Goal: Navigation & Orientation: Find specific page/section

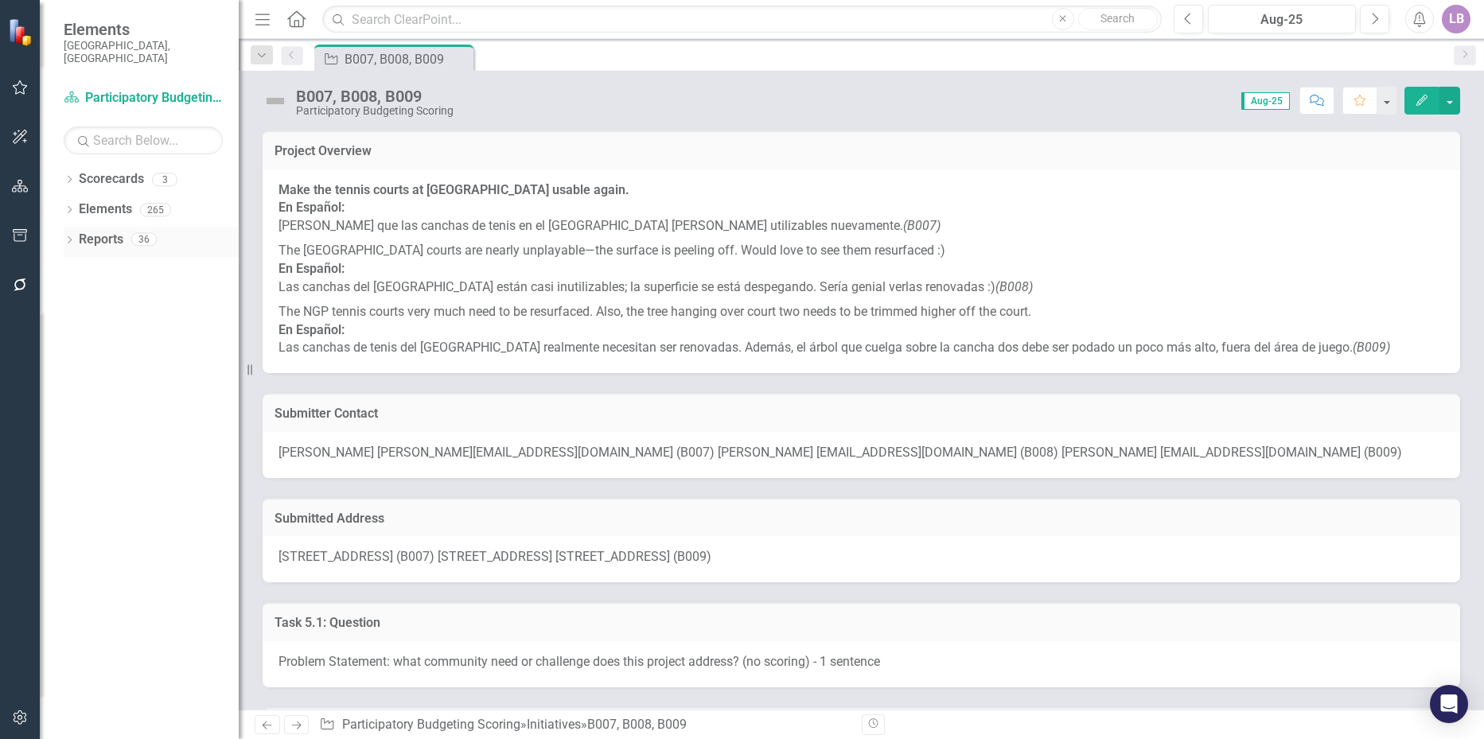
click at [72, 237] on icon "Dropdown" at bounding box center [69, 241] width 11 height 9
click at [129, 289] on link "Scorecard Scorecards" at bounding box center [129, 298] width 87 height 18
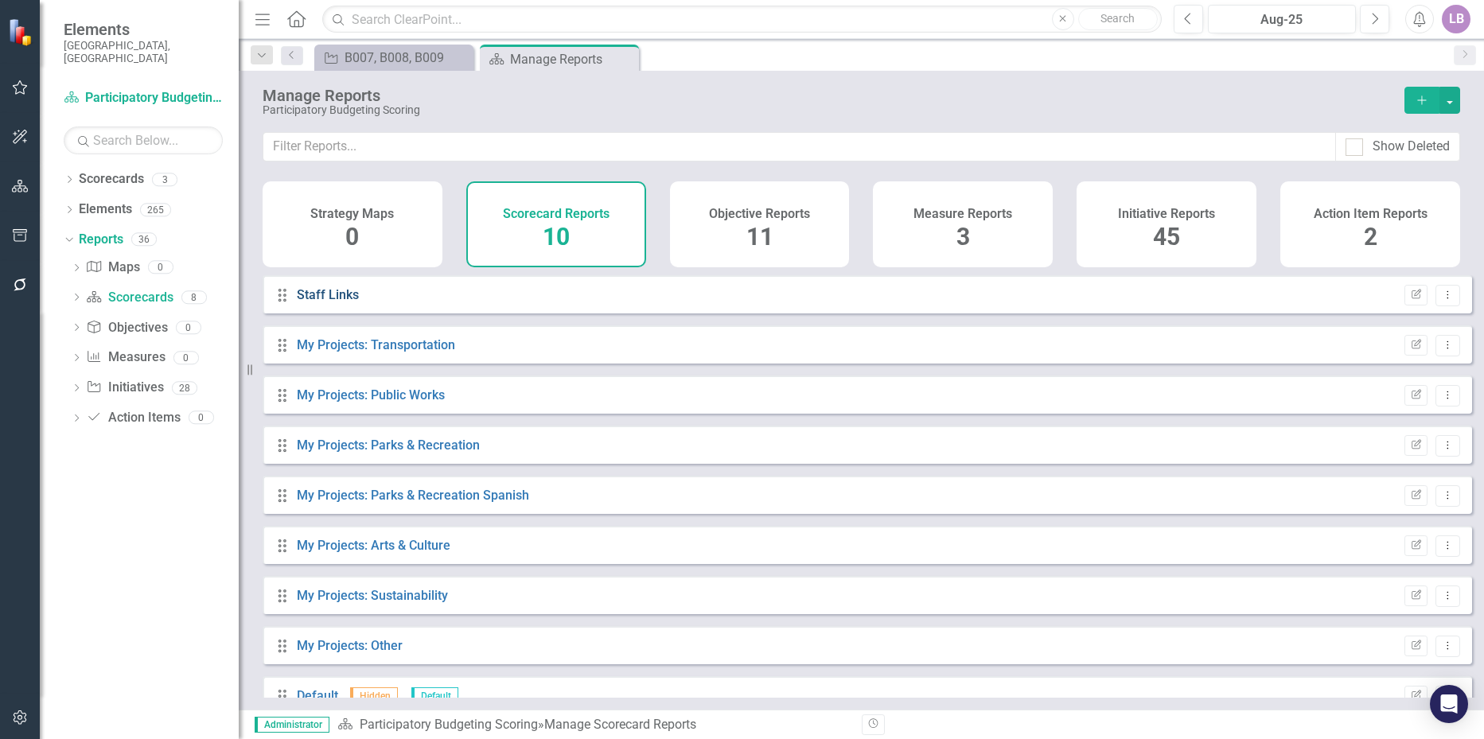
click at [346, 302] on link "Staff Links" at bounding box center [328, 294] width 62 height 15
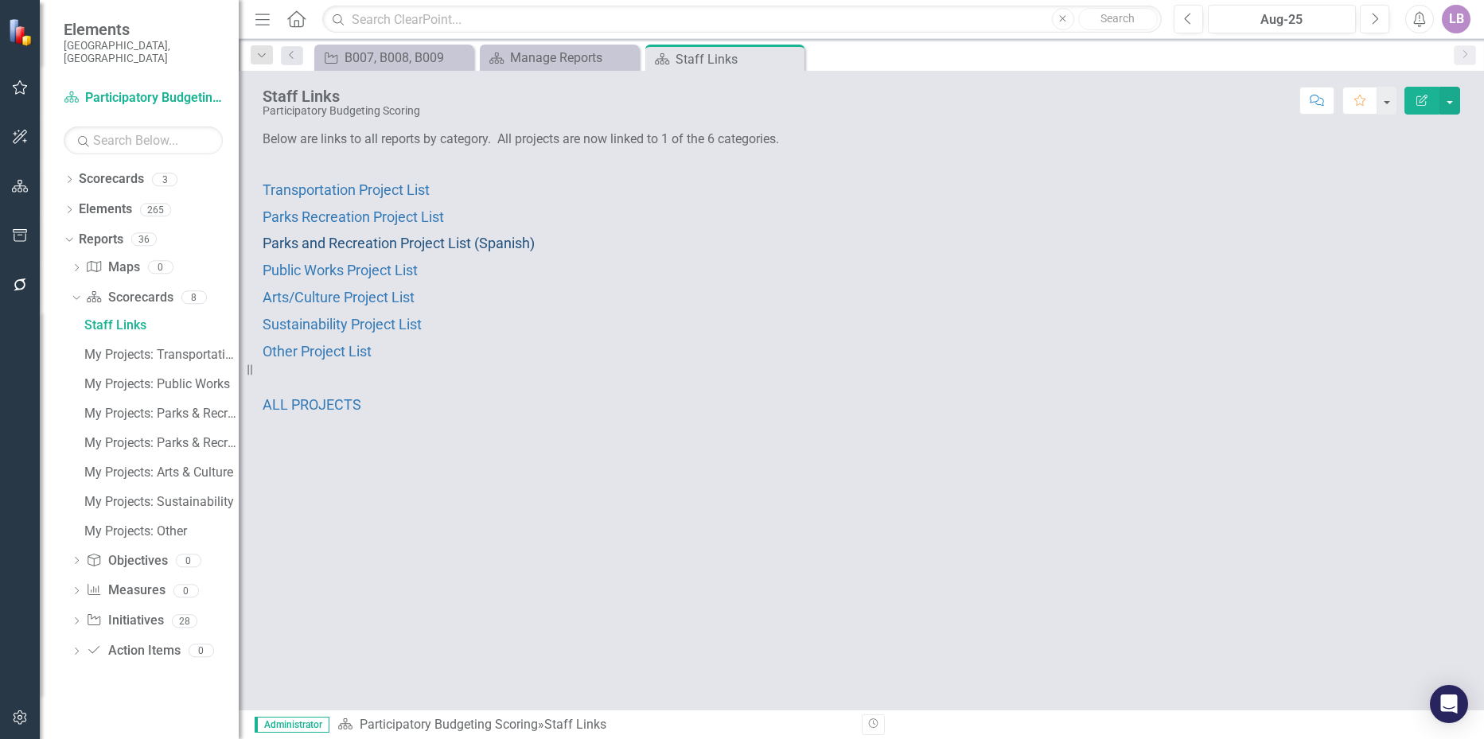
click at [402, 244] on span "Parks and Recreation Project List (Spanish)" at bounding box center [399, 243] width 272 height 17
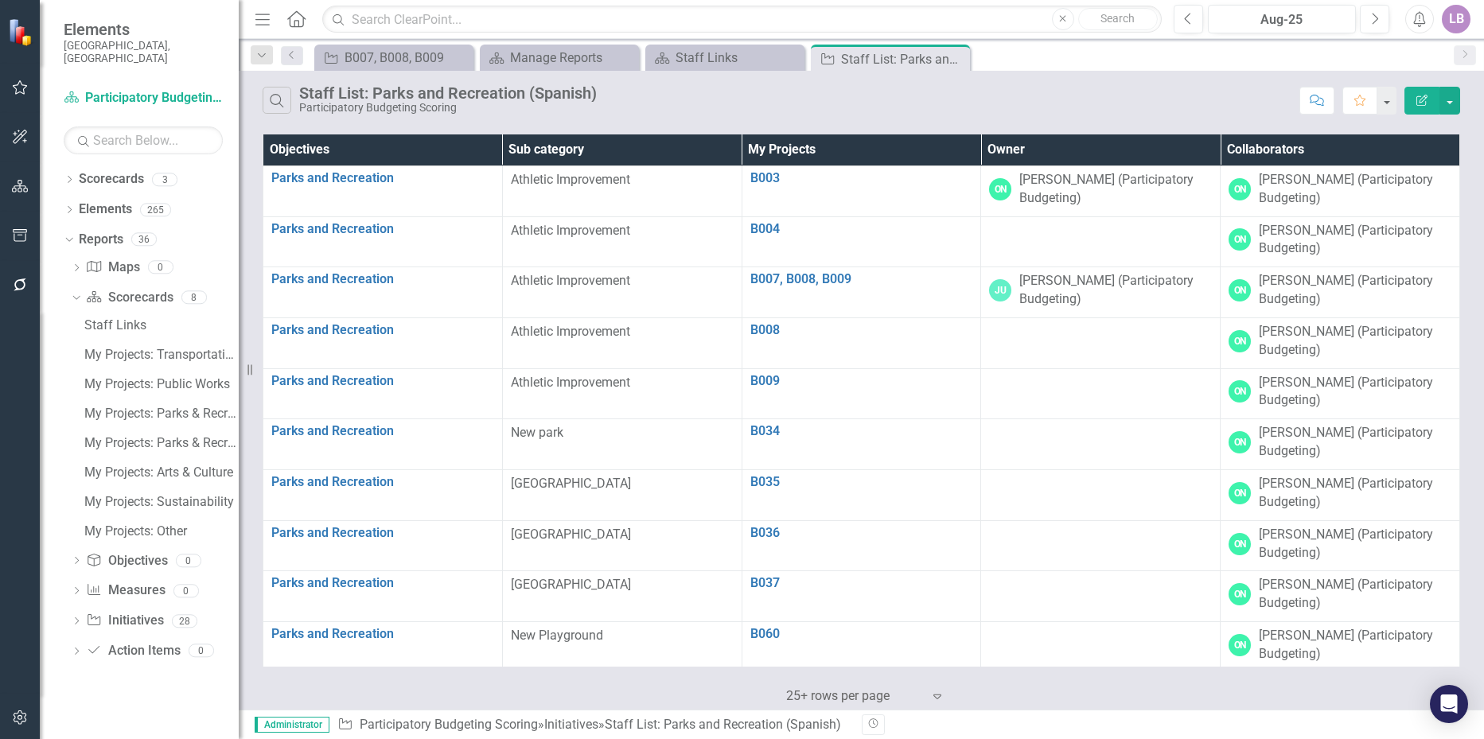
click at [852, 111] on div "Search Staff List: Parks and Recreation (Spanish) Participatory Budgeting Scori…" at bounding box center [777, 100] width 1029 height 27
click at [786, 97] on div "Search Staff List: Parks and Recreation (Spanish) Participatory Budgeting Scori…" at bounding box center [777, 100] width 1029 height 27
click at [995, 60] on div "Initiative B007, B008, B009 Close Scorecard Manage Reports Close Scorecard Staf…" at bounding box center [878, 57] width 1135 height 25
click at [993, 57] on div "Initiative B007, B008, B009 Close Scorecard Manage Reports Close Scorecard Staf…" at bounding box center [878, 57] width 1135 height 25
